Goal: Check status

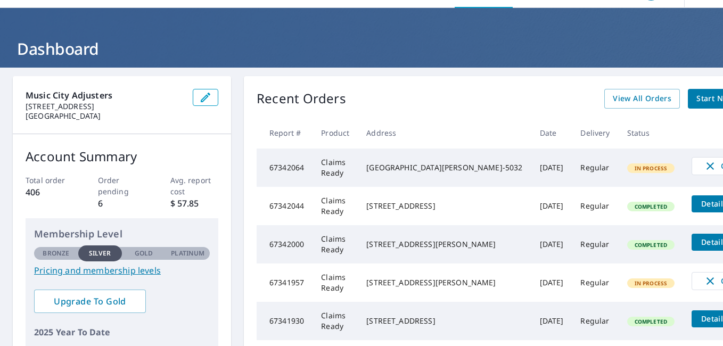
scroll to position [15, 0]
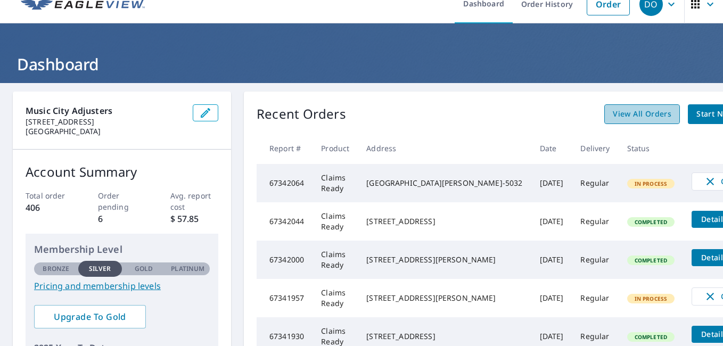
click at [604, 105] on link "View All Orders" at bounding box center [642, 114] width 76 height 20
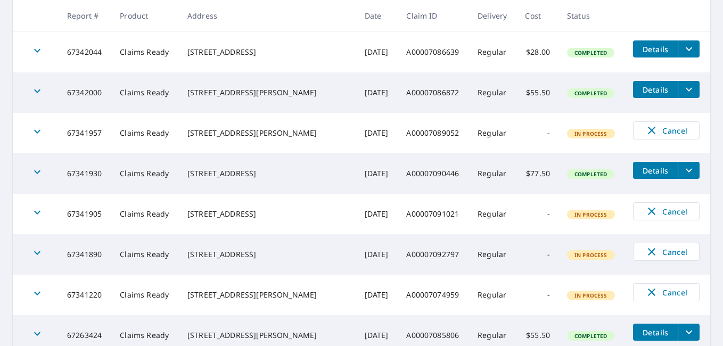
scroll to position [246, 0]
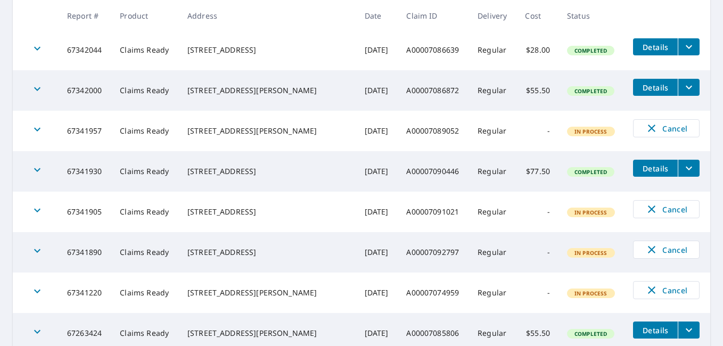
click at [33, 292] on icon "button" at bounding box center [37, 291] width 13 height 13
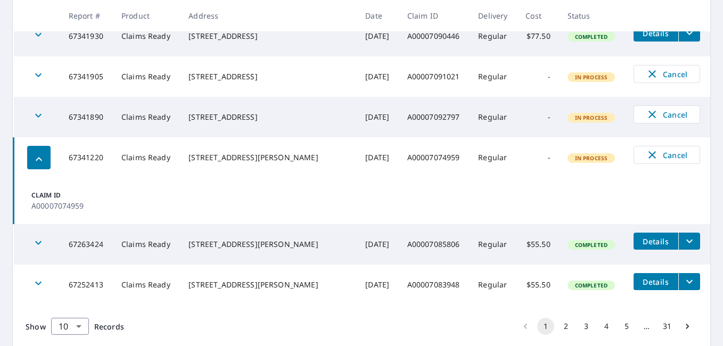
scroll to position [419, 0]
